Goal: Task Accomplishment & Management: Use online tool/utility

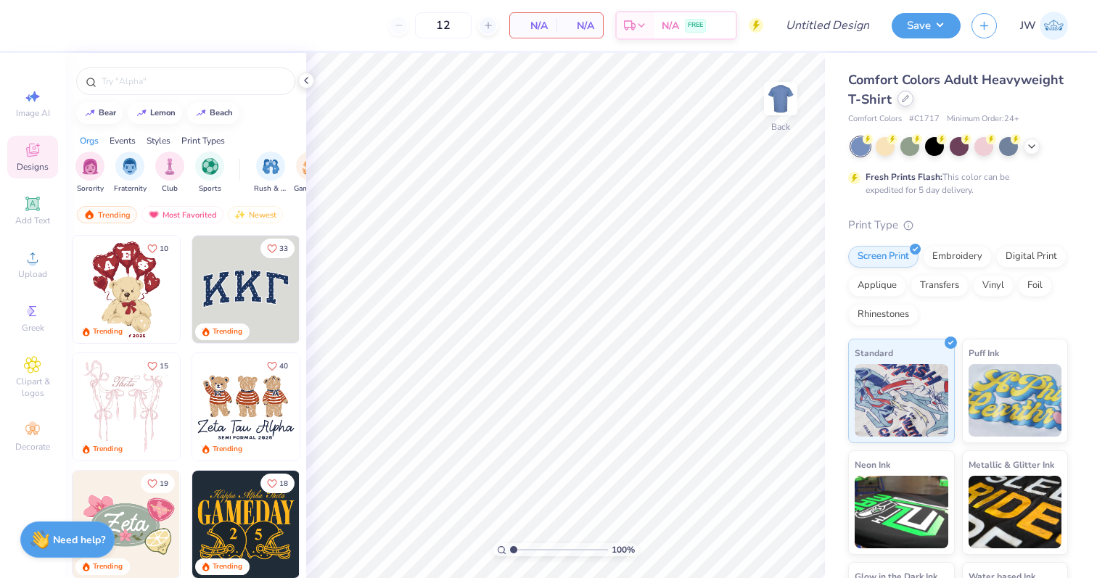
click at [912, 98] on div at bounding box center [906, 99] width 16 height 16
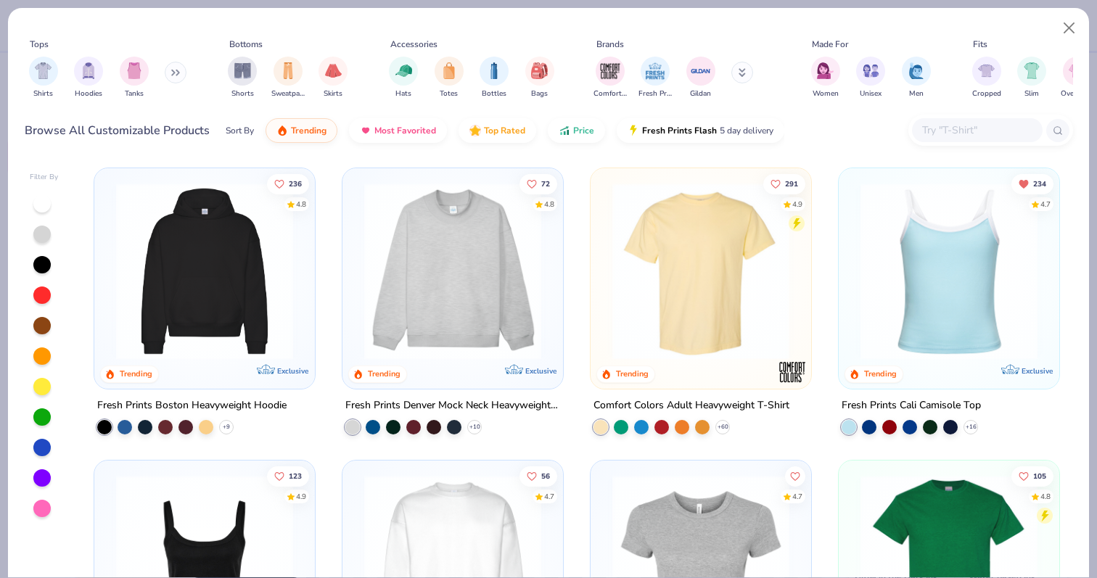
click at [184, 70] on button at bounding box center [176, 73] width 22 height 22
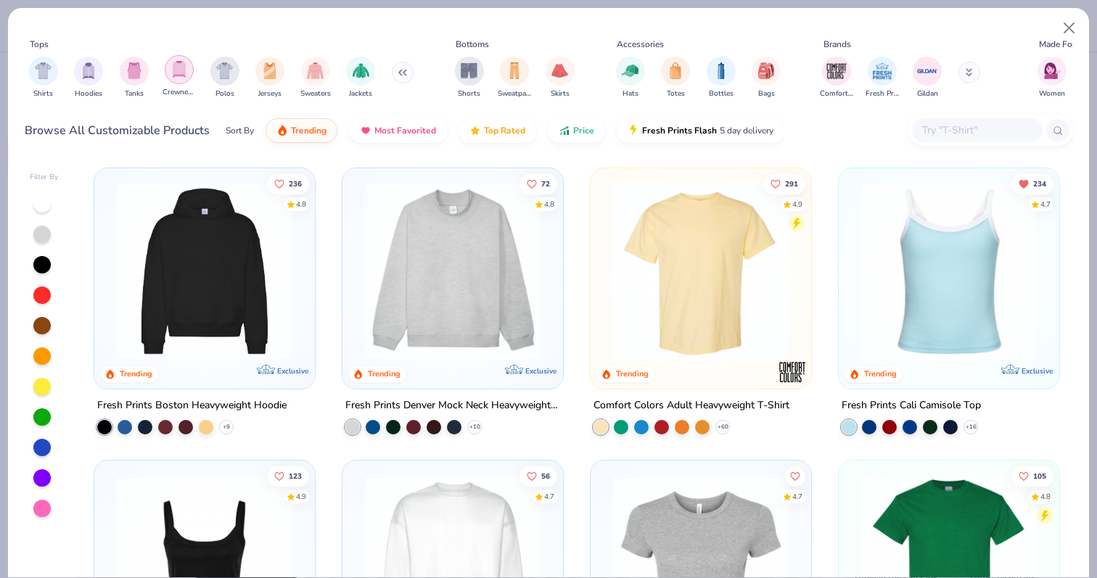
click at [185, 73] on img "filter for Crewnecks" at bounding box center [179, 69] width 16 height 17
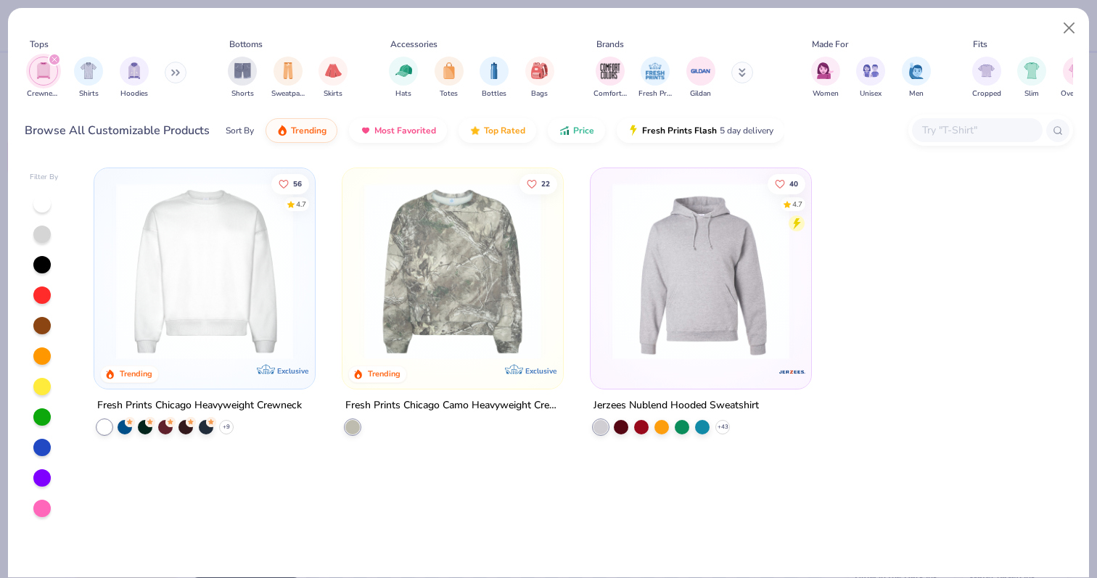
click at [249, 205] on img at bounding box center [205, 271] width 192 height 177
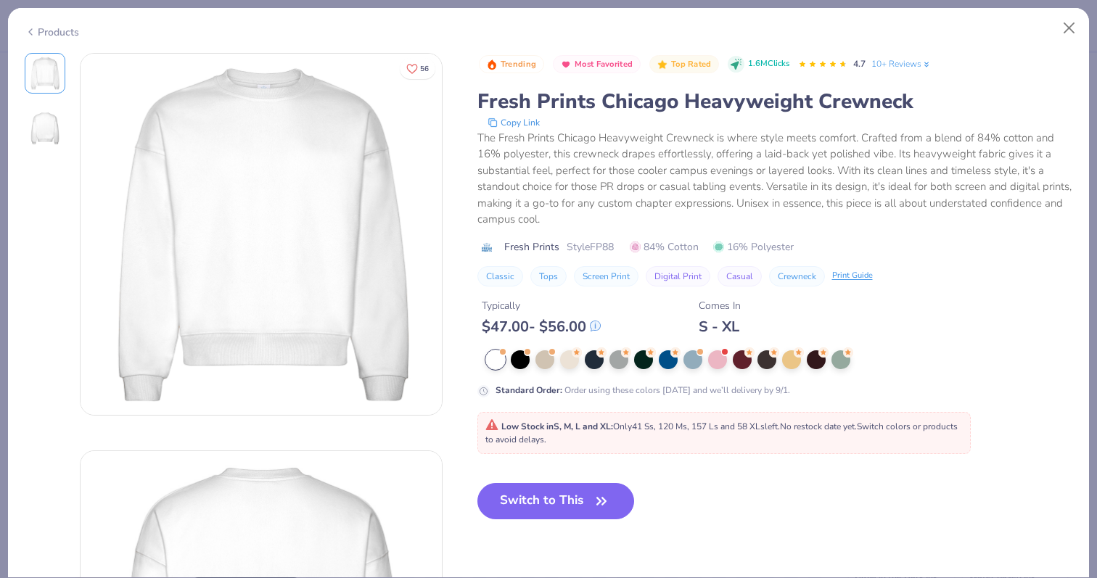
click at [1081, 9] on div "Products" at bounding box center [548, 27] width 1081 height 38
click at [1078, 24] on button "Close" at bounding box center [1070, 29] width 28 height 28
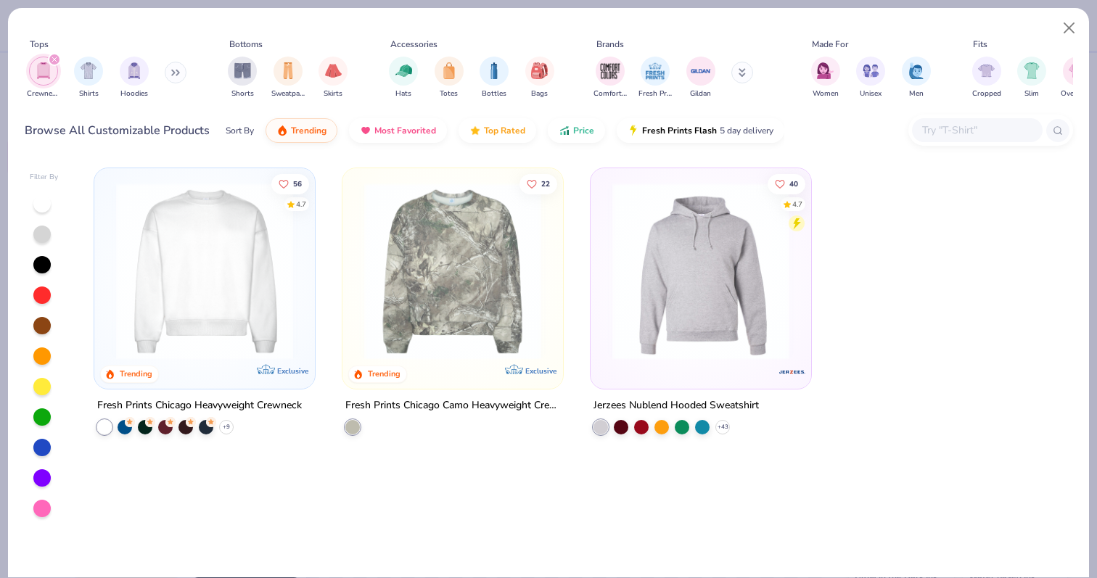
drag, startPoint x: 124, startPoint y: 74, endPoint x: 25, endPoint y: 67, distance: 99.0
click at [25, 67] on div "Crewnecks Shirts Hoodies" at bounding box center [108, 78] width 167 height 54
click at [57, 63] on div "filter for Crewnecks" at bounding box center [54, 59] width 13 height 13
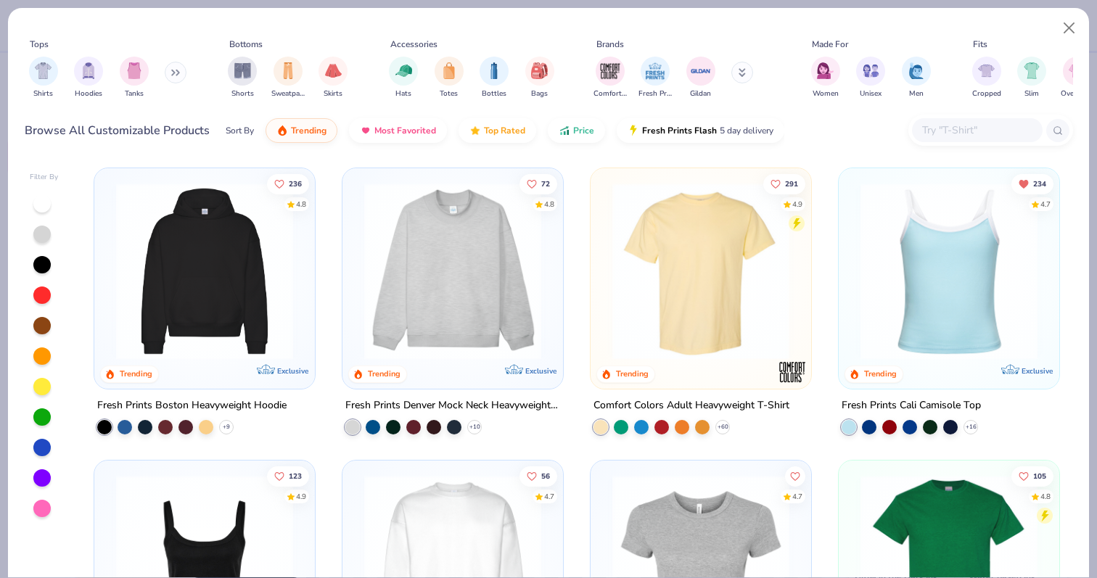
click at [174, 70] on icon at bounding box center [175, 72] width 9 height 7
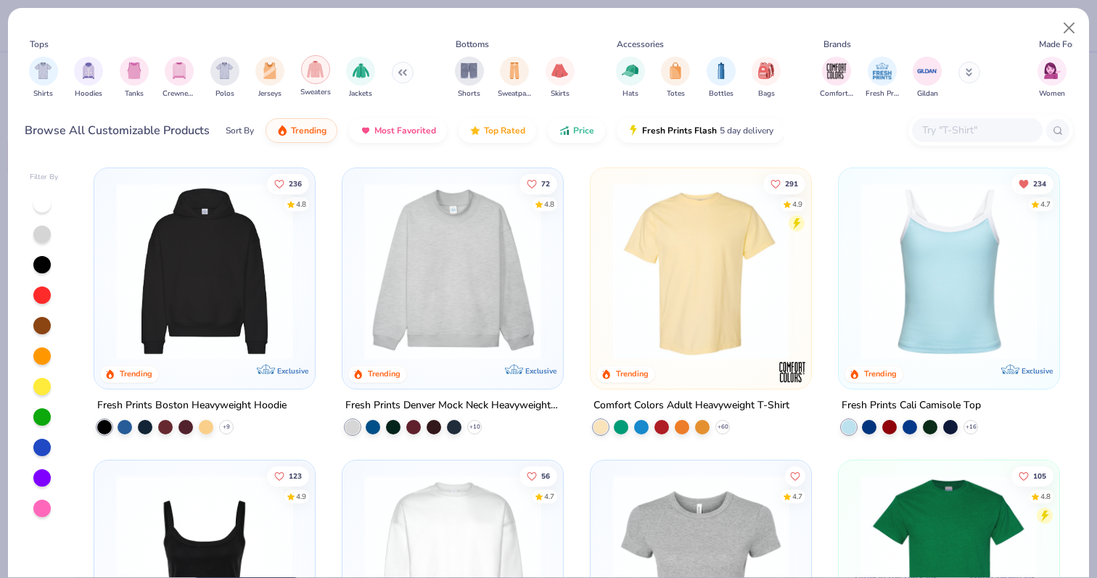
click at [316, 67] on img "filter for Sweaters" at bounding box center [315, 69] width 17 height 17
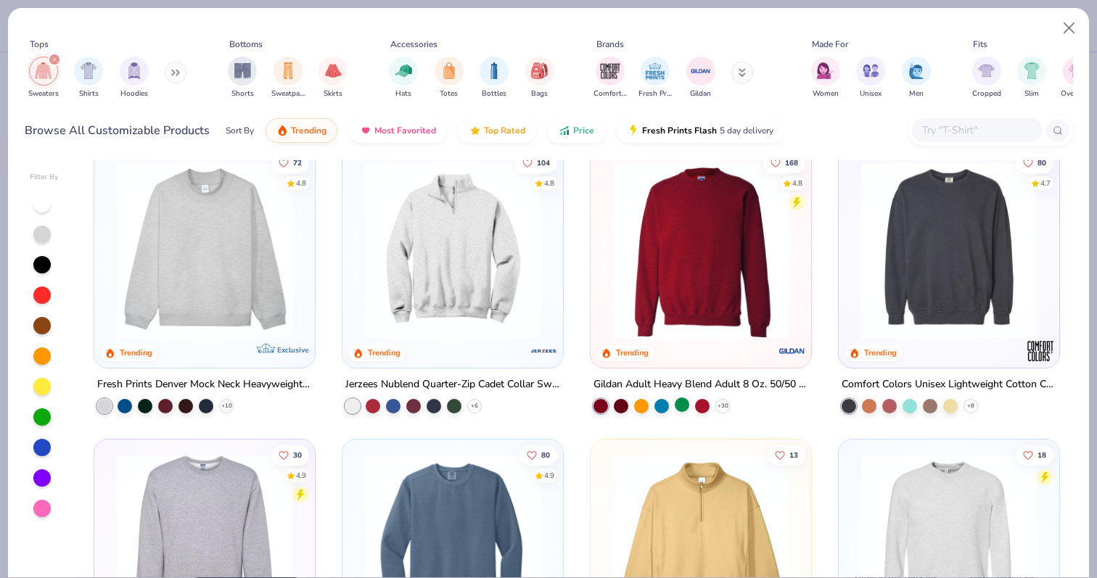
scroll to position [34, 0]
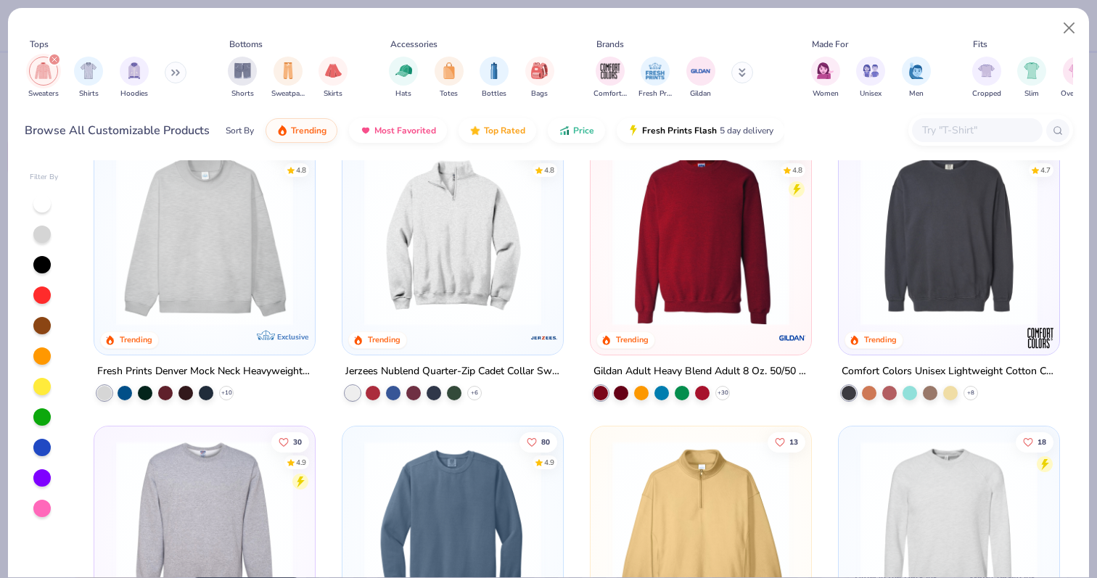
click at [947, 213] on img at bounding box center [950, 237] width 192 height 177
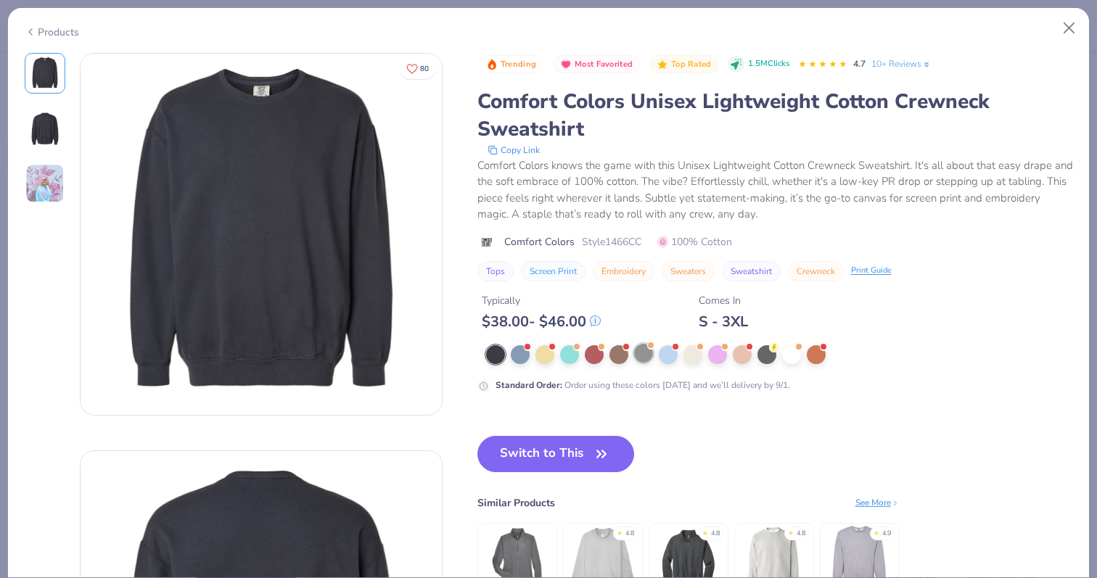
click at [647, 346] on span at bounding box center [651, 346] width 8 height 8
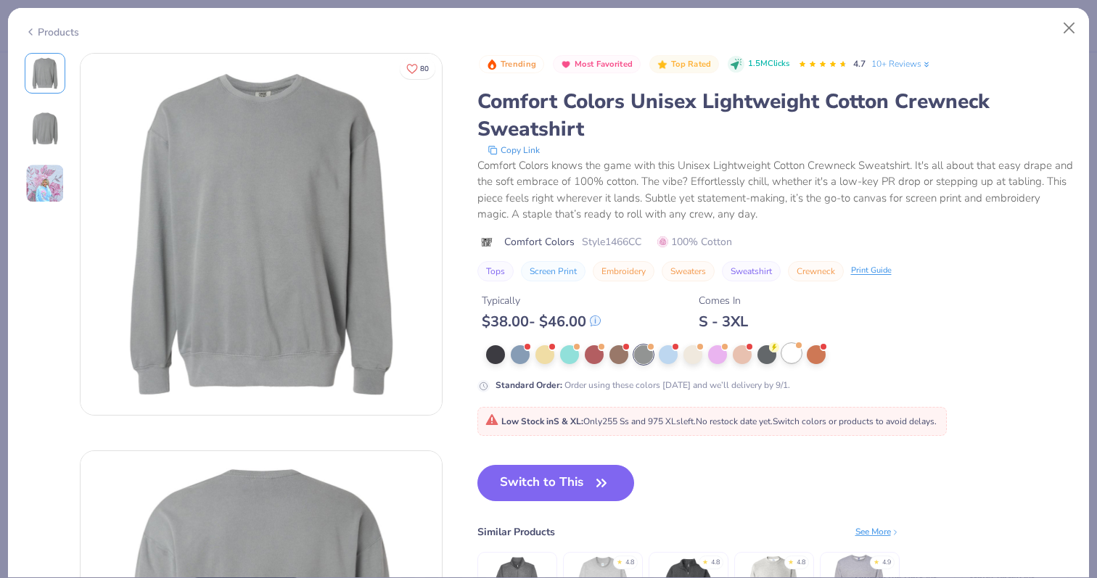
click at [801, 353] on div at bounding box center [791, 353] width 19 height 19
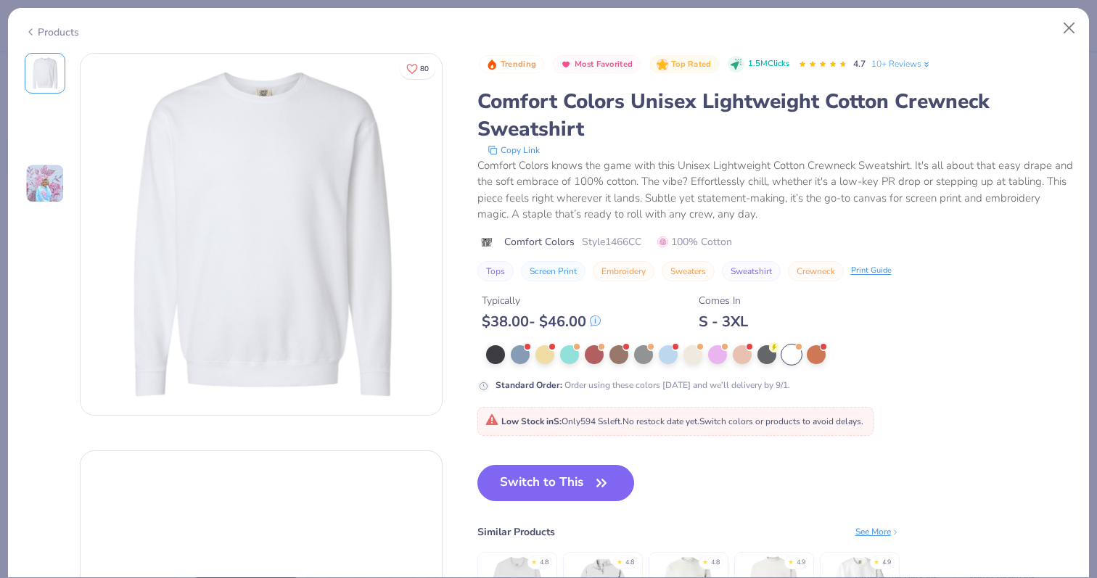
click at [625, 464] on div "Trending Most Favorited Top Rated 1.5M Clicks 4.7 10+ Reviews Comfort Colors Un…" at bounding box center [776, 357] width 596 height 608
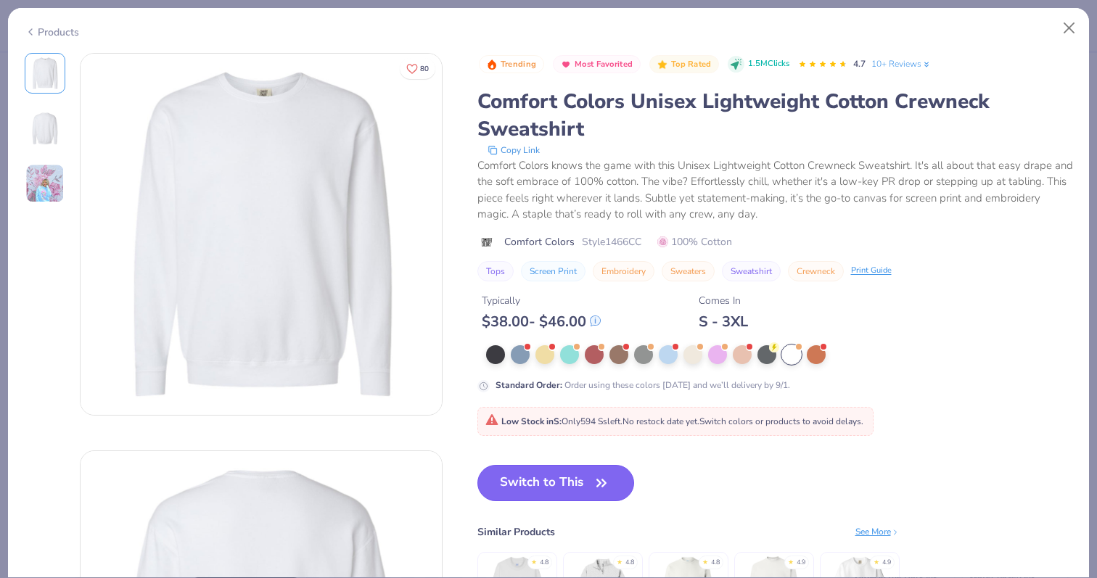
click at [612, 472] on button "Switch to This" at bounding box center [556, 483] width 157 height 36
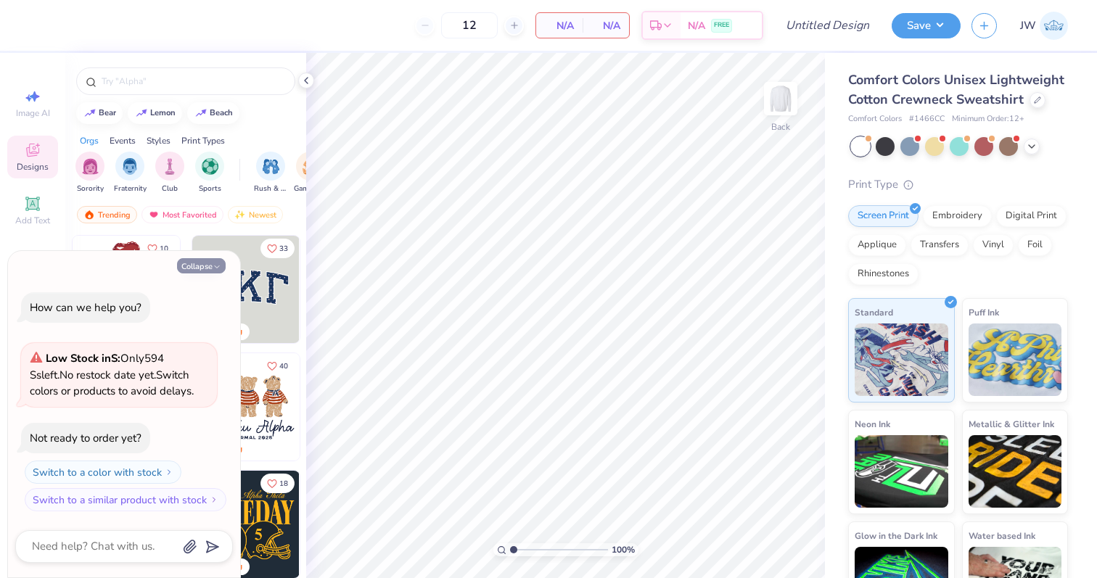
click at [214, 263] on icon "button" at bounding box center [217, 267] width 9 height 9
type textarea "x"
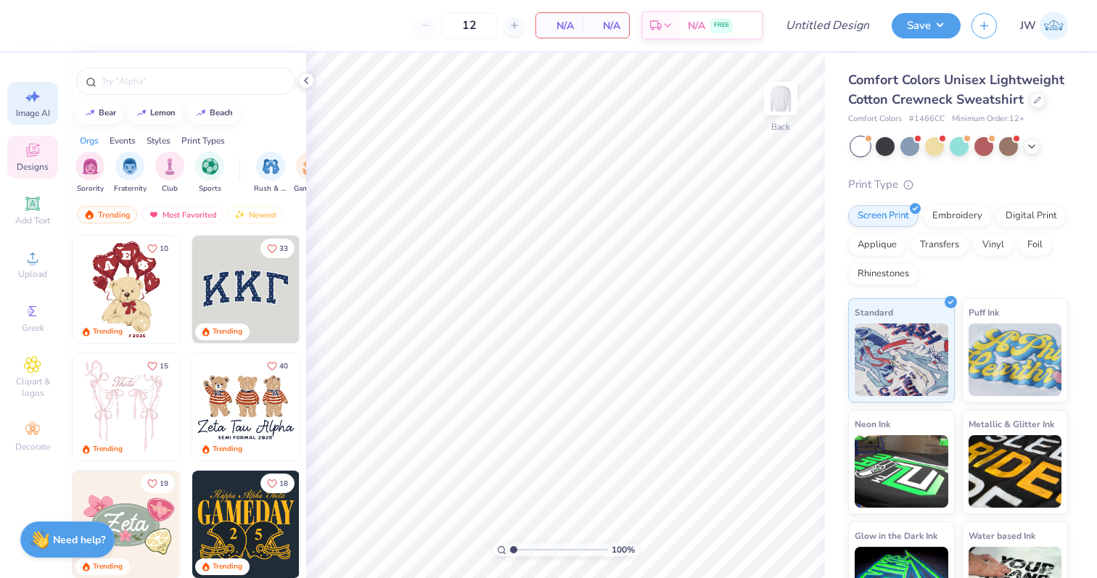
click at [57, 104] on div "Image AI" at bounding box center [32, 103] width 51 height 43
select select "4"
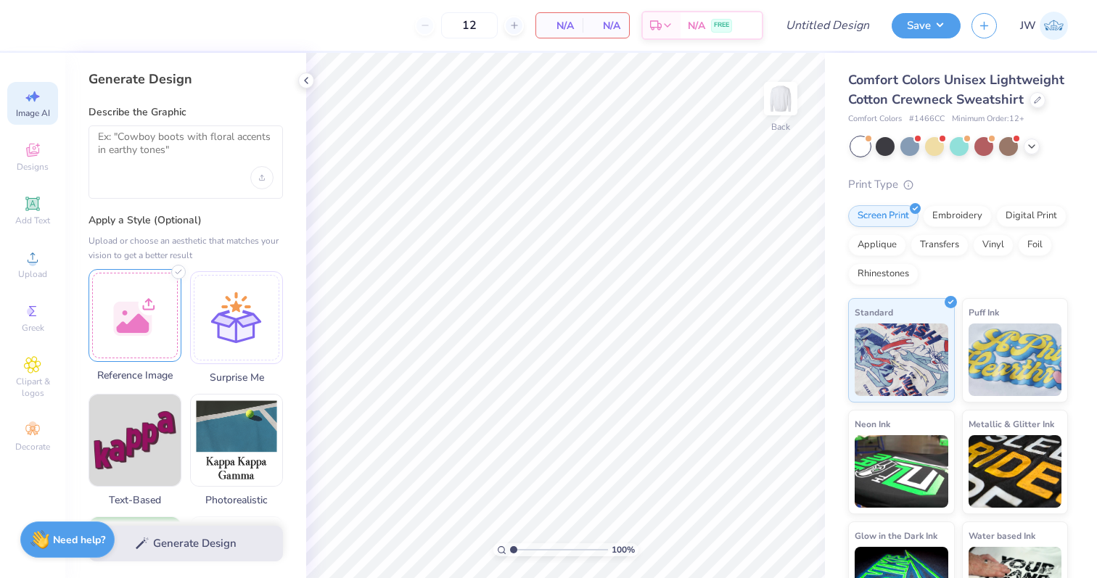
click at [162, 295] on div at bounding box center [135, 315] width 93 height 93
click at [178, 137] on textarea at bounding box center [186, 149] width 176 height 36
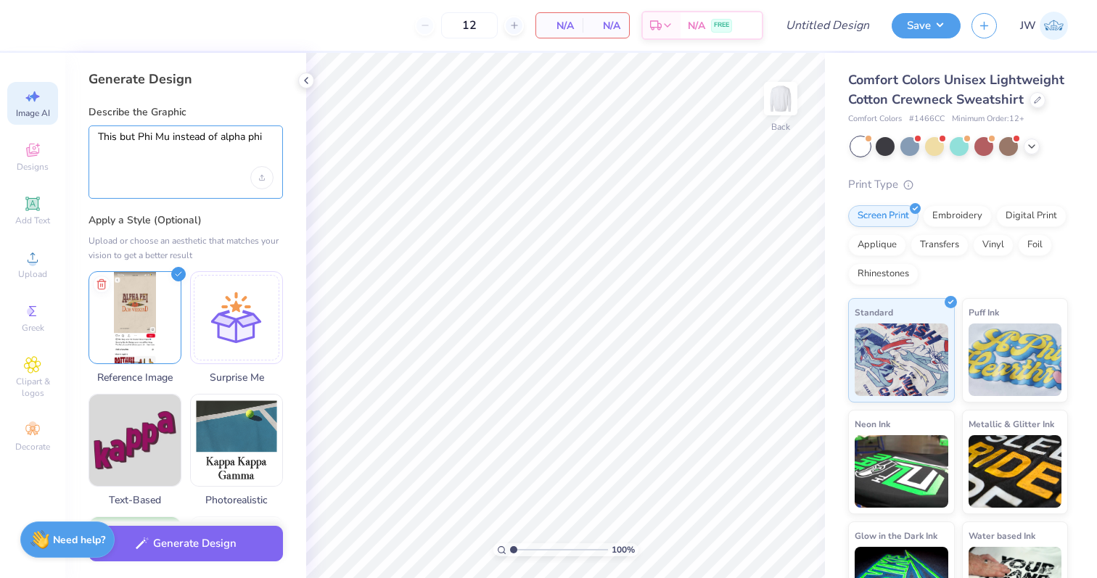
click at [136, 132] on textarea "This but Phi Mu instead of alpha phi" at bounding box center [186, 149] width 176 height 36
click at [274, 143] on div "This but "Phi Mu" instead of alpha phi" at bounding box center [186, 162] width 195 height 73
click at [274, 140] on div "This but "Phi Mu" instead of alpha phi" at bounding box center [186, 162] width 195 height 73
click at [274, 134] on div "This but "Phi Mu" instead of alpha phi" at bounding box center [186, 162] width 195 height 73
click at [271, 136] on textarea "This but "Phi Mu" instead of alpha phi" at bounding box center [186, 149] width 176 height 36
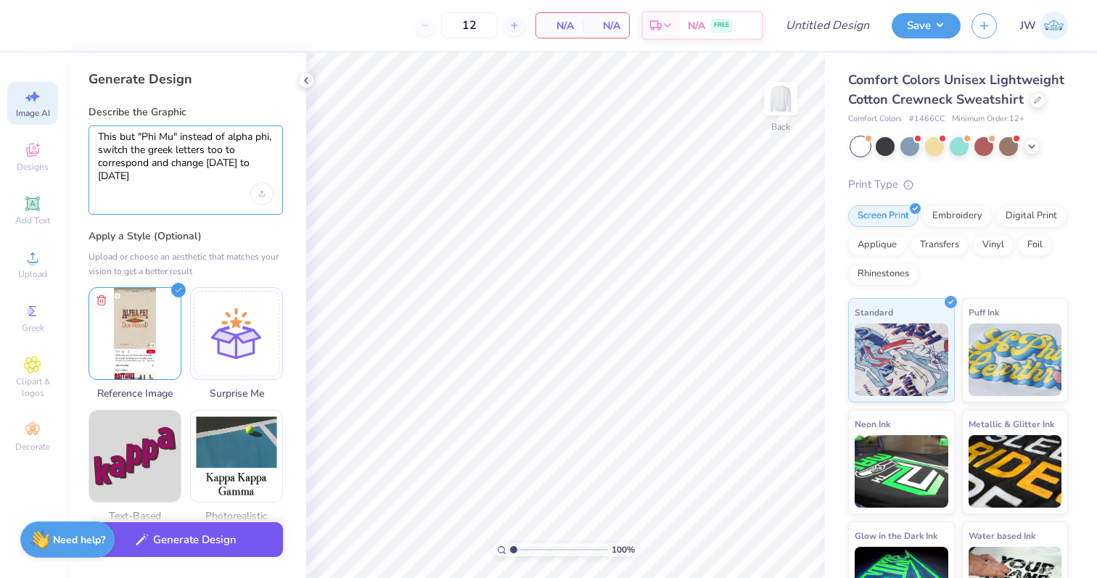
type textarea "This but "Phi Mu" instead of alpha phi, switch the greek letters too to corresp…"
click at [168, 550] on button "Generate Design" at bounding box center [186, 541] width 195 height 36
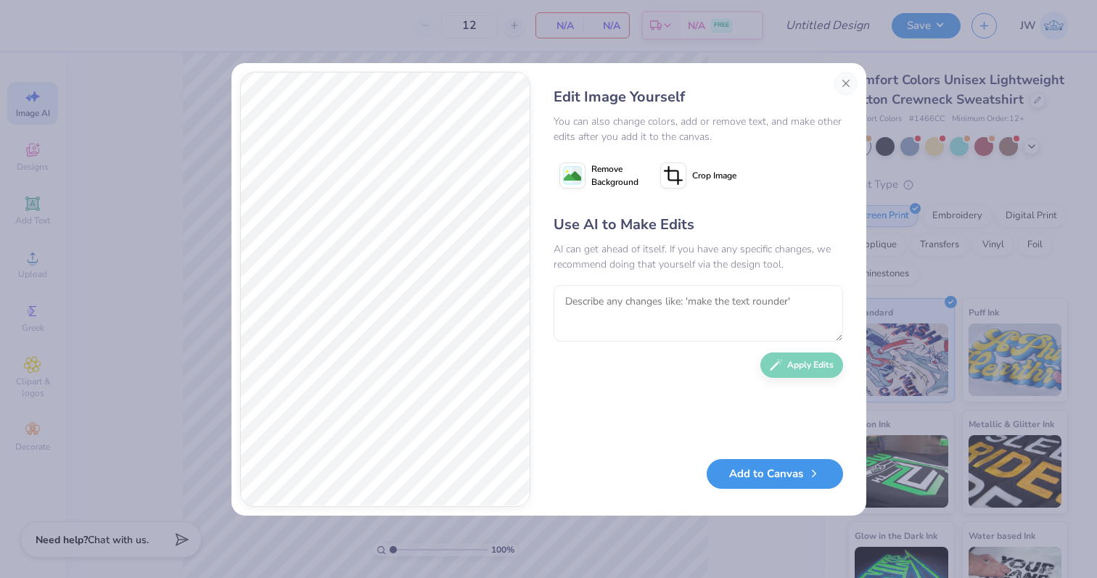
click at [795, 470] on button "Add to Canvas" at bounding box center [775, 474] width 136 height 30
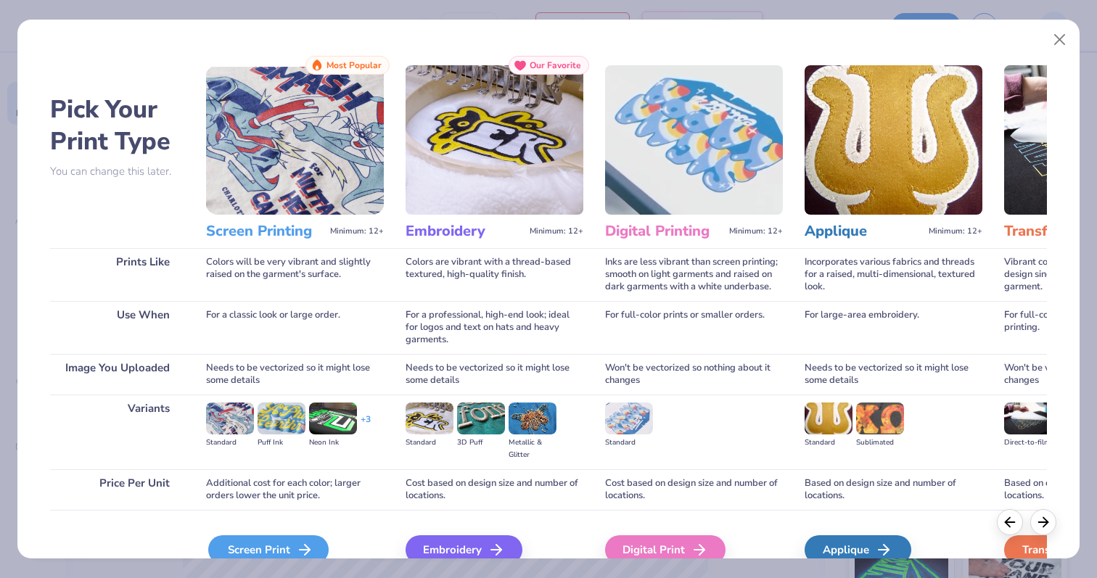
click at [271, 539] on div "Screen Print" at bounding box center [268, 550] width 120 height 29
click at [271, 547] on div "Screen Print" at bounding box center [268, 550] width 120 height 29
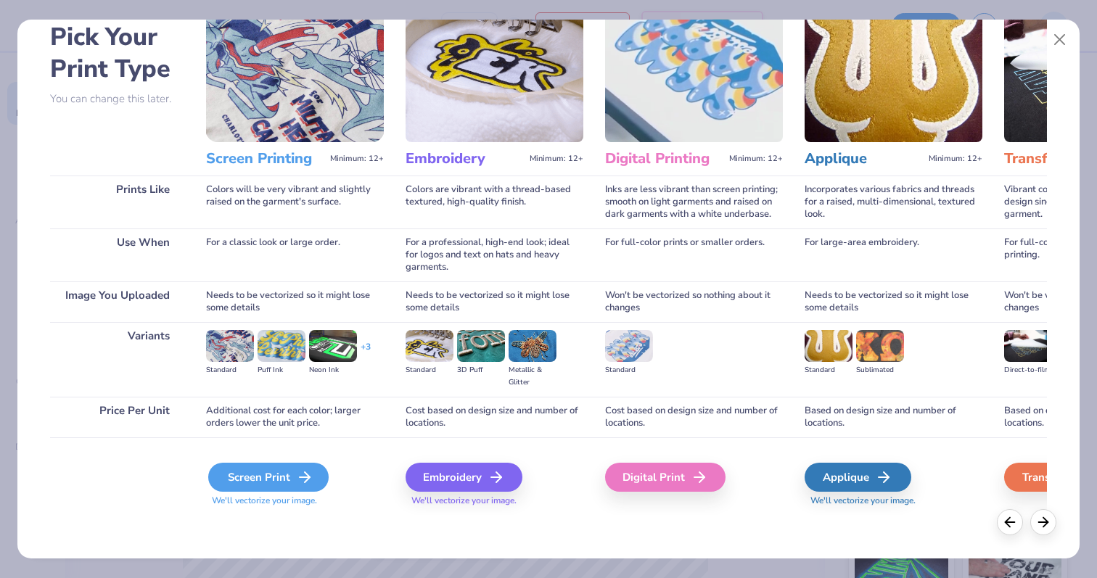
click at [297, 491] on div "Screen Print" at bounding box center [268, 477] width 120 height 29
click at [322, 467] on div "Screen Print" at bounding box center [268, 477] width 120 height 29
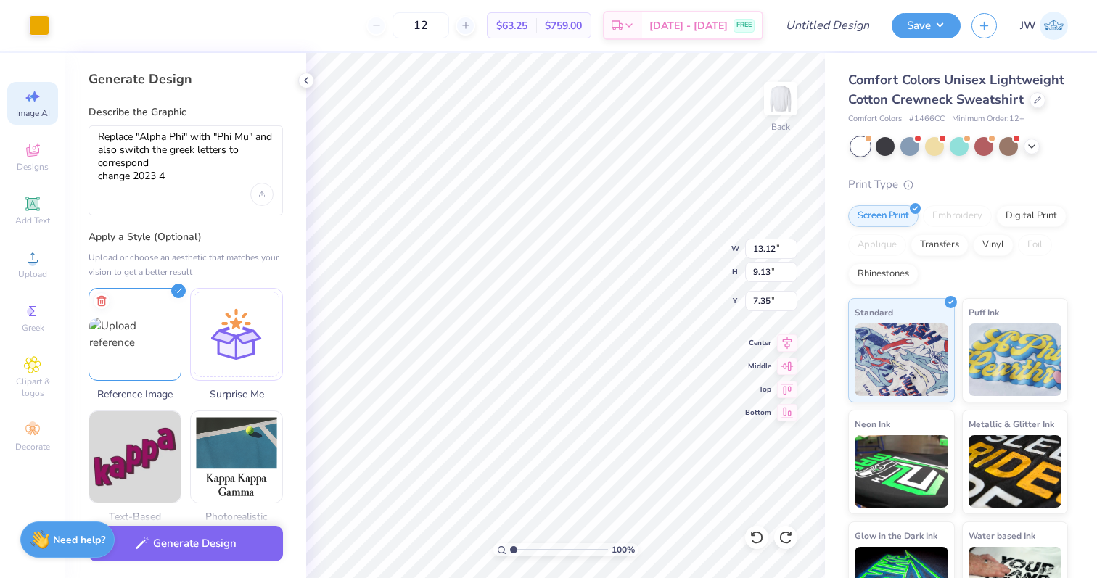
select select "4"
